Goal: Task Accomplishment & Management: Use online tool/utility

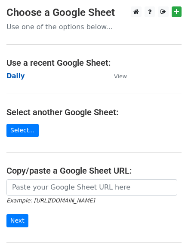
click at [19, 75] on strong "Daily" at bounding box center [15, 76] width 18 height 8
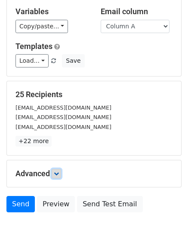
click at [57, 172] on icon at bounding box center [56, 173] width 5 height 5
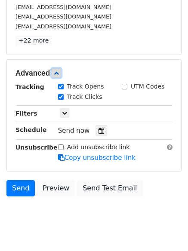
scroll to position [154, 0]
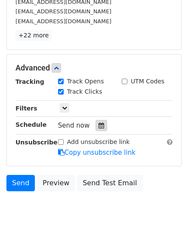
click at [98, 124] on icon at bounding box center [101, 125] width 6 height 6
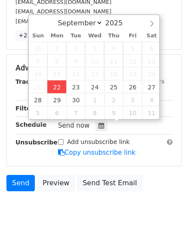
type input "2025-09-22 12:00"
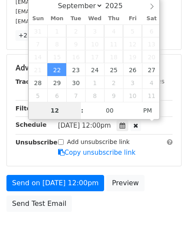
scroll to position [153, 0]
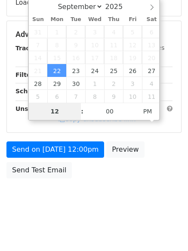
type input "4"
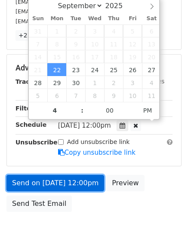
type input "2025-09-22 16:00"
click at [65, 183] on link "Send on Sep 22 at 12:00pm" at bounding box center [54, 183] width 97 height 16
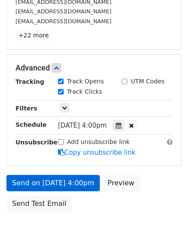
scroll to position [153, 0]
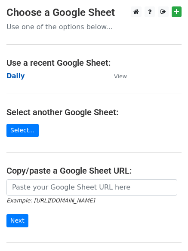
click at [18, 73] on strong "Daily" at bounding box center [15, 76] width 18 height 8
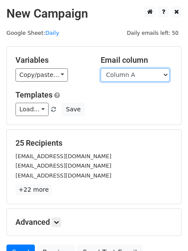
click at [124, 81] on select "Column A Column B Column C Column D Column E Column F" at bounding box center [134, 74] width 69 height 13
select select "Column B"
click at [100, 68] on select "Column A Column B Column C Column D Column E Column F" at bounding box center [134, 74] width 69 height 13
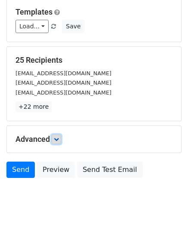
click at [56, 139] on icon at bounding box center [56, 138] width 5 height 5
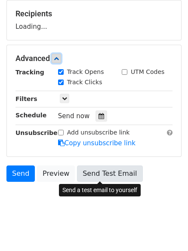
scroll to position [130, 0]
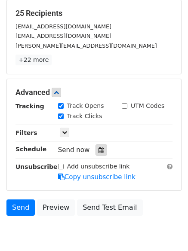
click at [98, 150] on icon at bounding box center [101, 150] width 6 height 6
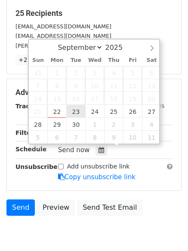
type input "2025-09-23 12:00"
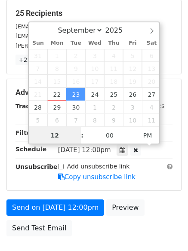
scroll to position [0, 0]
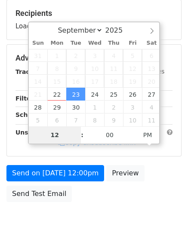
type input "5"
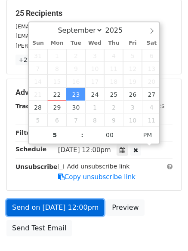
type input "2025-09-23 17:00"
click at [62, 205] on link "Send on Sep 23 at 12:00pm" at bounding box center [54, 207] width 97 height 16
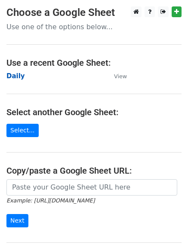
click at [17, 76] on strong "Daily" at bounding box center [15, 76] width 18 height 8
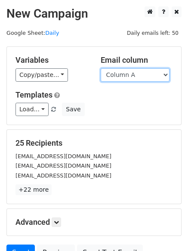
drag, startPoint x: 128, startPoint y: 77, endPoint x: 131, endPoint y: 81, distance: 5.5
click at [128, 77] on select "Column A Column B Column C Column D Column E Column F" at bounding box center [134, 74] width 69 height 13
select select "Column C"
click at [100, 68] on select "Column A Column B Column C Column D Column E Column F" at bounding box center [134, 74] width 69 height 13
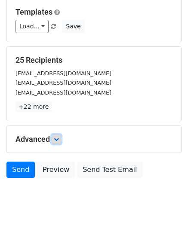
click at [59, 138] on icon at bounding box center [56, 138] width 5 height 5
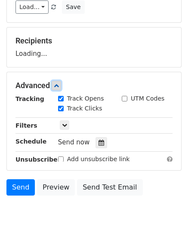
scroll to position [127, 0]
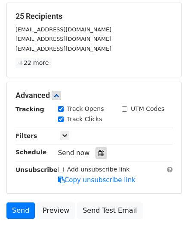
click at [98, 153] on icon at bounding box center [101, 153] width 6 height 6
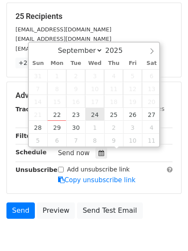
type input "2025-09-24 12:00"
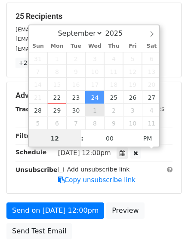
scroll to position [0, 0]
type input "6"
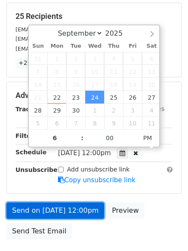
type input "2025-09-24 18:00"
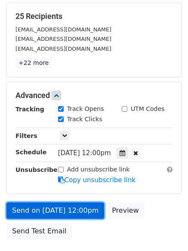
click at [63, 209] on link "Send on Sep 24 at 12:00pm" at bounding box center [54, 210] width 97 height 16
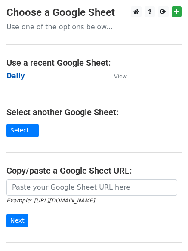
click at [9, 74] on strong "Daily" at bounding box center [15, 76] width 18 height 8
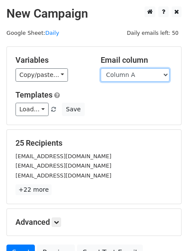
click at [124, 76] on select "Column A Column B Column C Column D Column E Column F" at bounding box center [134, 74] width 69 height 13
select select "Column D"
click at [100, 68] on select "Column A Column B Column C Column D Column E Column F" at bounding box center [134, 74] width 69 height 13
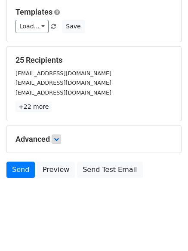
drag, startPoint x: 46, startPoint y: 135, endPoint x: 61, endPoint y: 141, distance: 15.8
click at [46, 134] on h5 "Advanced" at bounding box center [93, 138] width 157 height 9
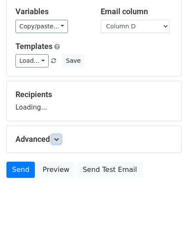
click at [61, 141] on link at bounding box center [56, 138] width 9 height 9
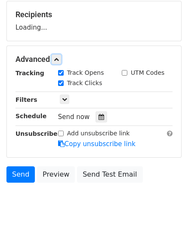
scroll to position [129, 0]
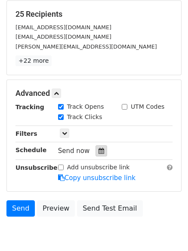
click at [102, 152] on div at bounding box center [101, 150] width 12 height 11
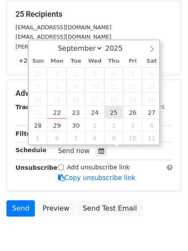
type input "2025-09-25 12:00"
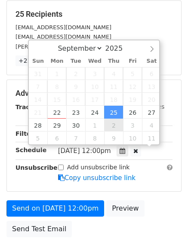
scroll to position [0, 0]
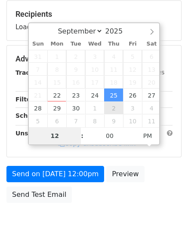
type input "7"
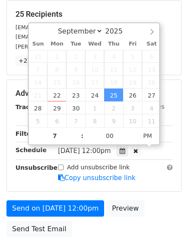
type input "2025-09-25 19:00"
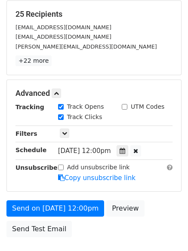
click at [45, 197] on form "Variables Copy/paste... {{Column A}} {{Column B}} {{Column C}} {{Column D}} {{C…" at bounding box center [93, 80] width 175 height 324
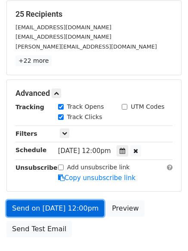
click at [48, 203] on link "Send on Sep 25 at 12:00pm" at bounding box center [54, 208] width 97 height 16
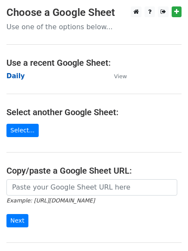
click at [11, 76] on strong "Daily" at bounding box center [15, 76] width 18 height 8
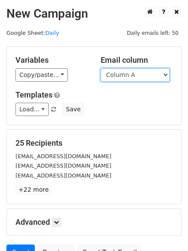
click at [128, 77] on select "Column A Column B Column C Column D Column E Column F" at bounding box center [134, 74] width 69 height 13
select select "Column E"
click at [100, 68] on select "Column A Column B Column C Column D Column E Column F" at bounding box center [134, 74] width 69 height 13
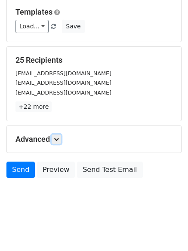
drag, startPoint x: 60, startPoint y: 138, endPoint x: 73, endPoint y: 152, distance: 18.5
click at [59, 136] on icon at bounding box center [56, 138] width 5 height 5
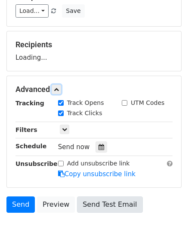
scroll to position [119, 0]
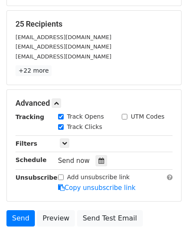
click at [95, 155] on div "Send now" at bounding box center [108, 161] width 101 height 12
click at [97, 155] on div "Send now" at bounding box center [108, 161] width 101 height 12
drag, startPoint x: 97, startPoint y: 156, endPoint x: 102, endPoint y: 157, distance: 4.9
click at [97, 158] on div at bounding box center [101, 160] width 12 height 11
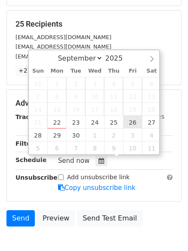
type input "2025-09-26 12:00"
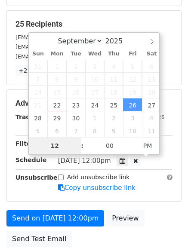
type input "8"
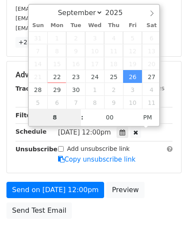
scroll to position [188, 0]
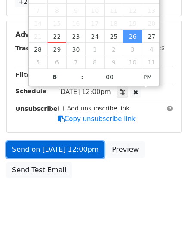
type input "2025-09-26 20:00"
click at [48, 152] on link "Send on Sep 26 at 12:00pm" at bounding box center [54, 149] width 97 height 16
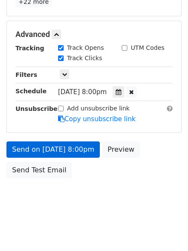
scroll to position [153, 0]
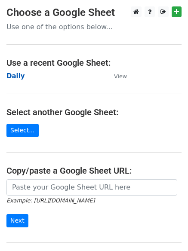
click at [15, 73] on strong "Daily" at bounding box center [15, 76] width 18 height 8
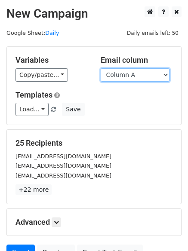
click at [136, 76] on select "Column A Column B Column C Column D Column E Column F" at bounding box center [134, 74] width 69 height 13
select select "Column F"
click at [100, 68] on select "Column A Column B Column C Column D Column E Column F" at bounding box center [134, 74] width 69 height 13
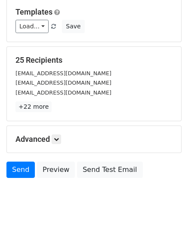
click at [53, 131] on div "Advanced Tracking Track Opens UTM Codes Track Clicks Filters Only include sprea…" at bounding box center [94, 139] width 174 height 27
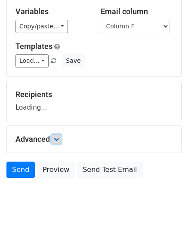
click at [61, 134] on link at bounding box center [56, 138] width 9 height 9
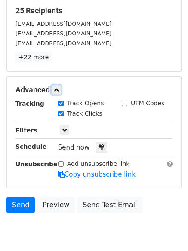
scroll to position [133, 0]
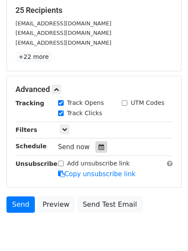
click at [98, 146] on icon at bounding box center [101, 147] width 6 height 6
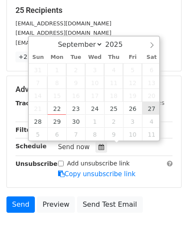
type input "[DATE] 12:00"
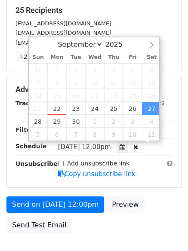
scroll to position [0, 0]
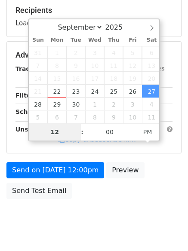
type input "9"
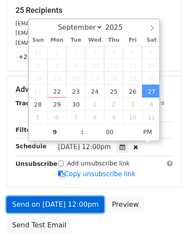
type input "[DATE] 21:00"
click at [53, 203] on link "Send on [DATE] 12:00pm" at bounding box center [54, 204] width 97 height 16
